Goal: Task Accomplishment & Management: Use online tool/utility

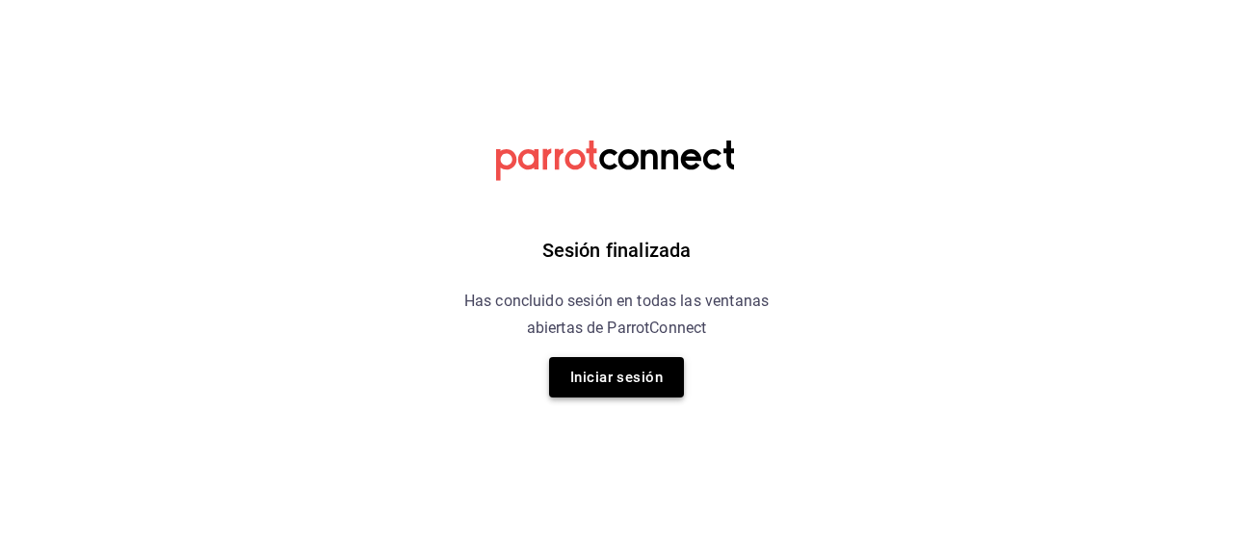
click at [568, 375] on button "Iniciar sesión" at bounding box center [616, 377] width 135 height 40
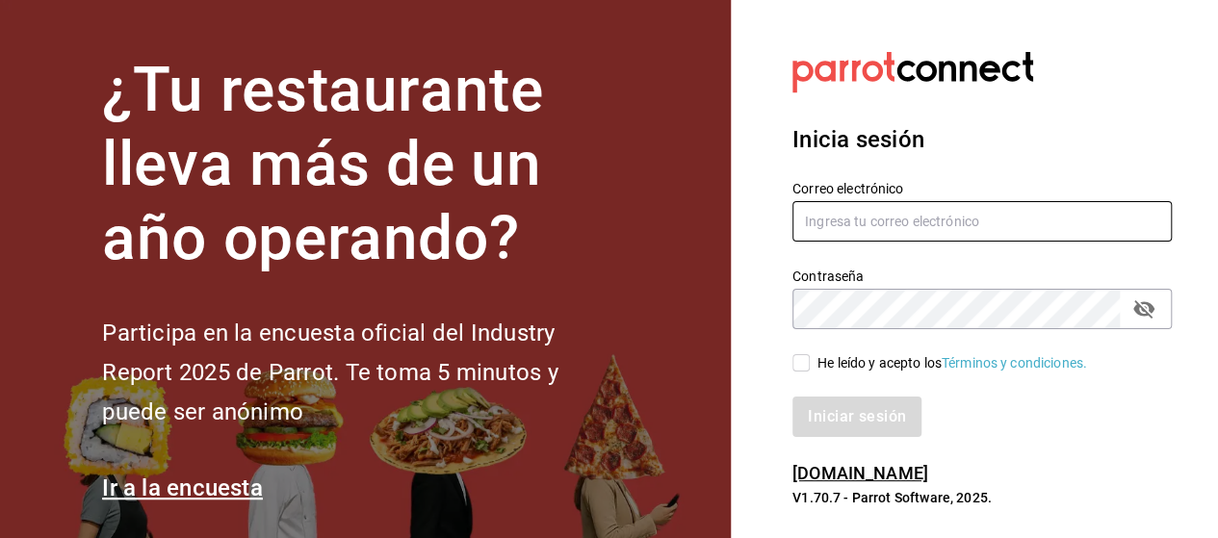
type input "jorgedelascasas@hotmail.com"
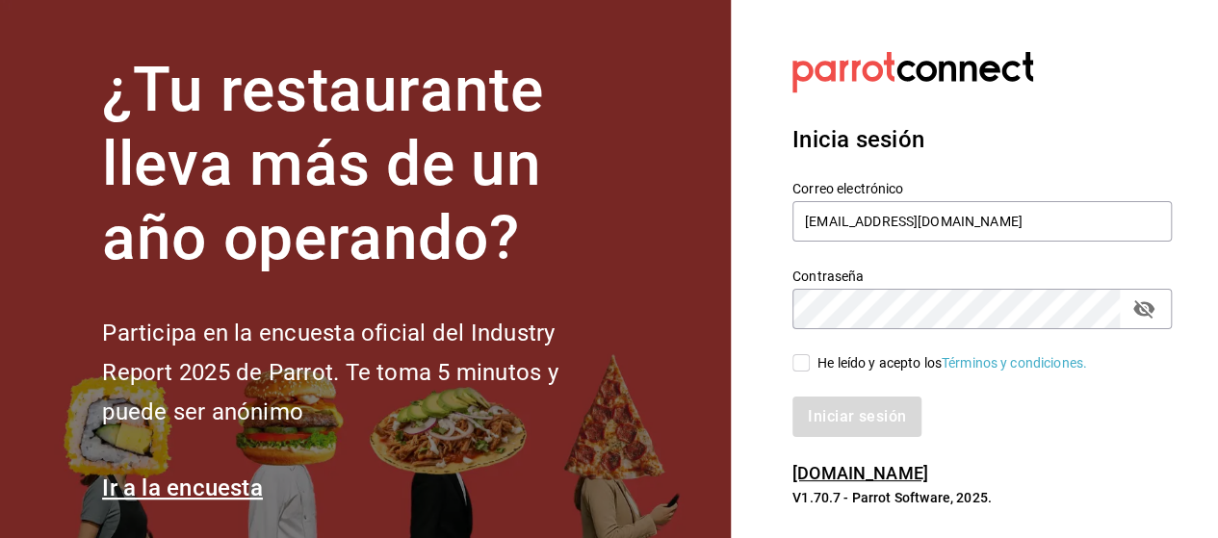
click at [802, 369] on input "He leído y acepto los Términos y condiciones." at bounding box center [801, 362] width 17 height 17
checkbox input "true"
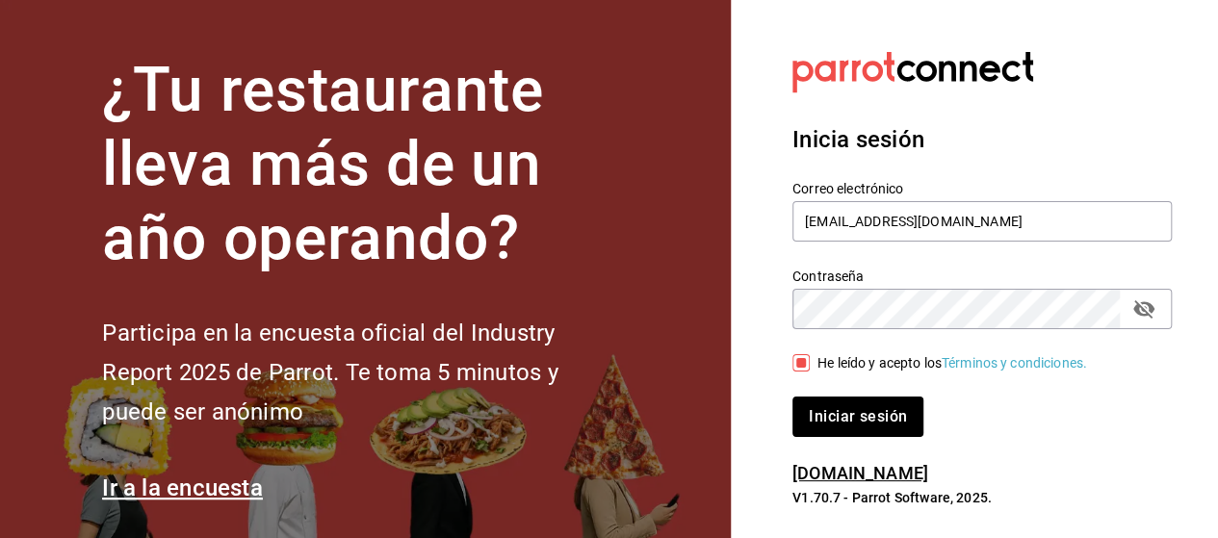
click at [824, 411] on button "Iniciar sesión" at bounding box center [858, 417] width 131 height 40
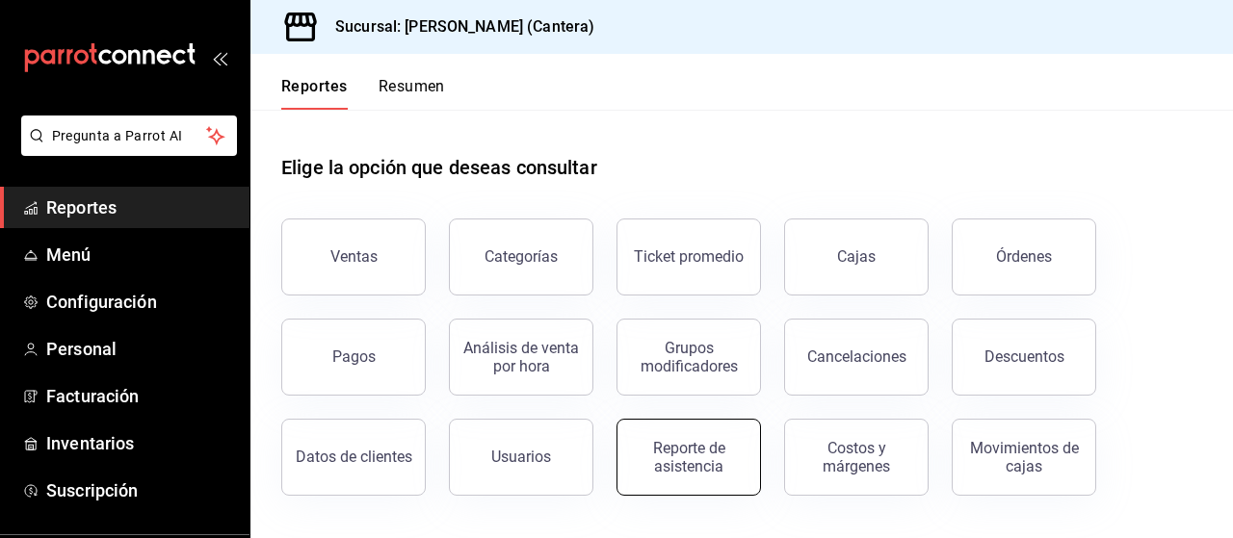
click at [708, 452] on div "Reporte de asistencia" at bounding box center [688, 457] width 119 height 37
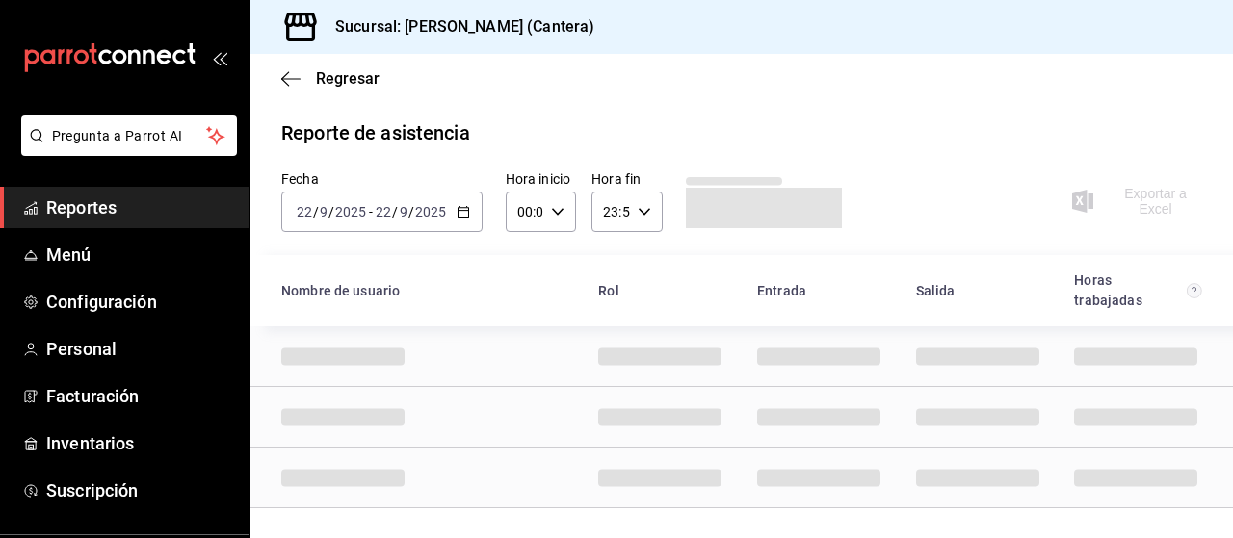
click at [457, 213] on icon "button" at bounding box center [463, 211] width 13 height 13
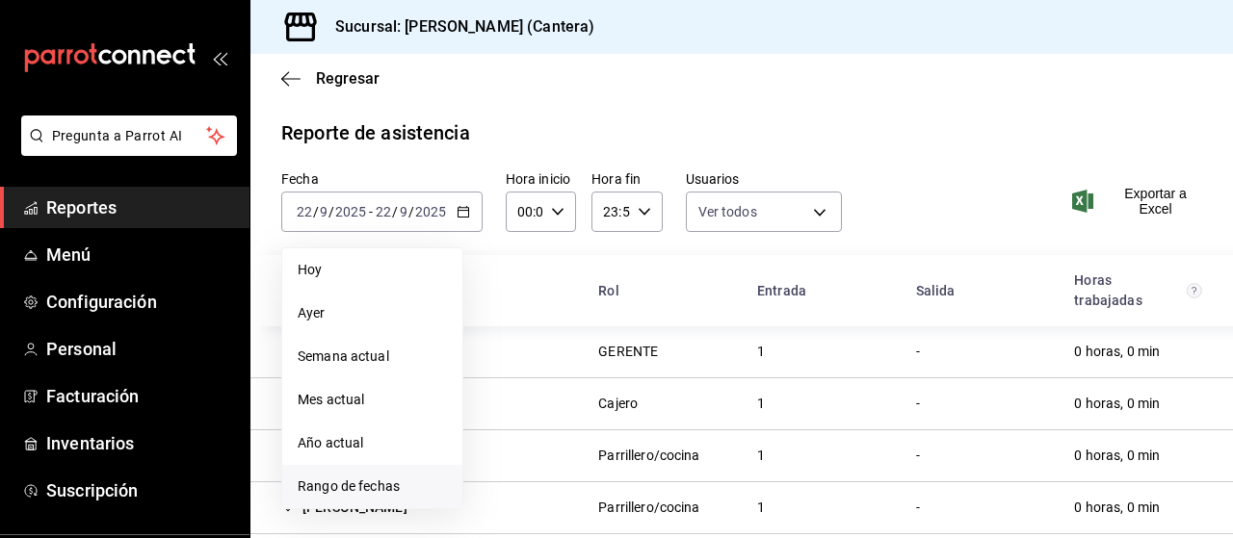
click at [367, 490] on span "Rango de fechas" at bounding box center [372, 487] width 149 height 20
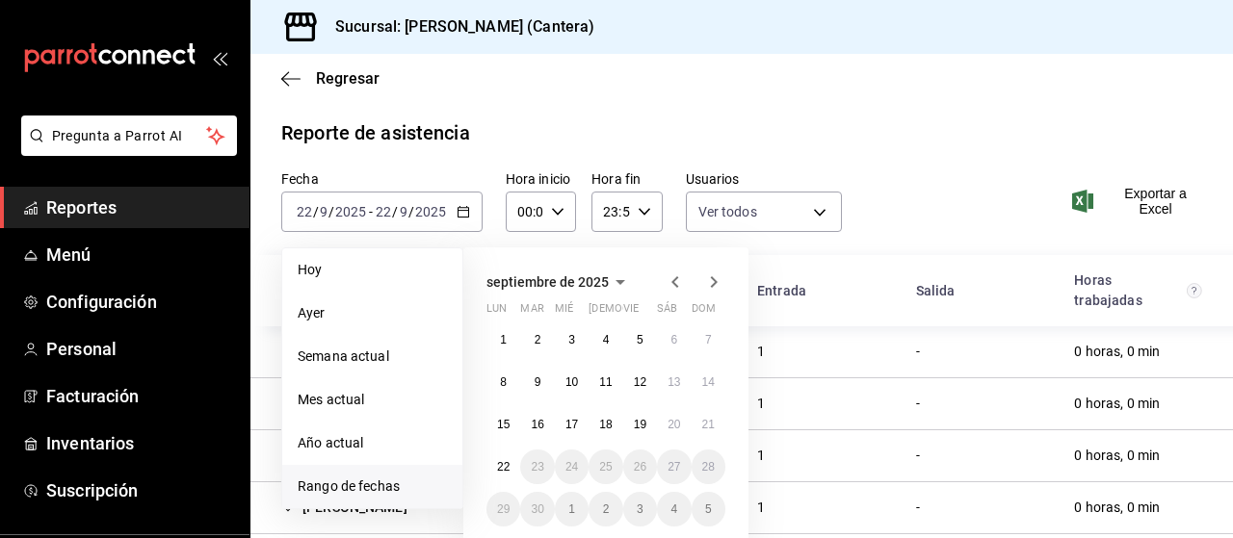
click at [673, 278] on icon "button" at bounding box center [675, 282] width 23 height 23
click at [634, 343] on button "1" at bounding box center [640, 340] width 34 height 35
click at [717, 513] on button "31" at bounding box center [708, 509] width 34 height 35
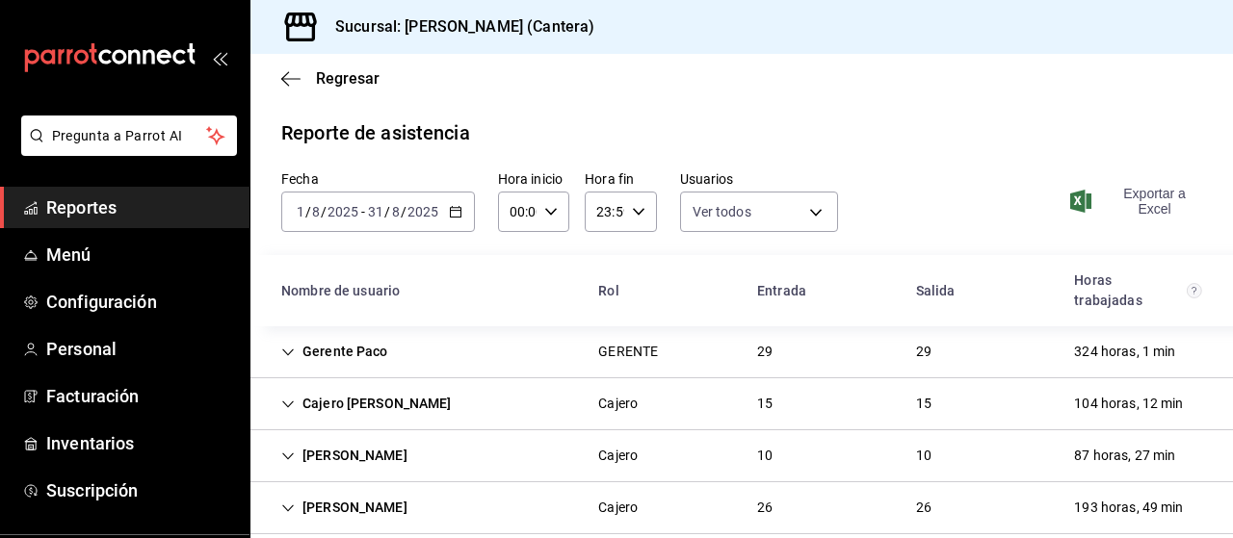
drag, startPoint x: 1149, startPoint y: 199, endPoint x: 1135, endPoint y: 206, distance: 15.9
click at [1148, 199] on span "Exportar a Excel" at bounding box center [1138, 201] width 128 height 31
